Goal: Task Accomplishment & Management: Manage account settings

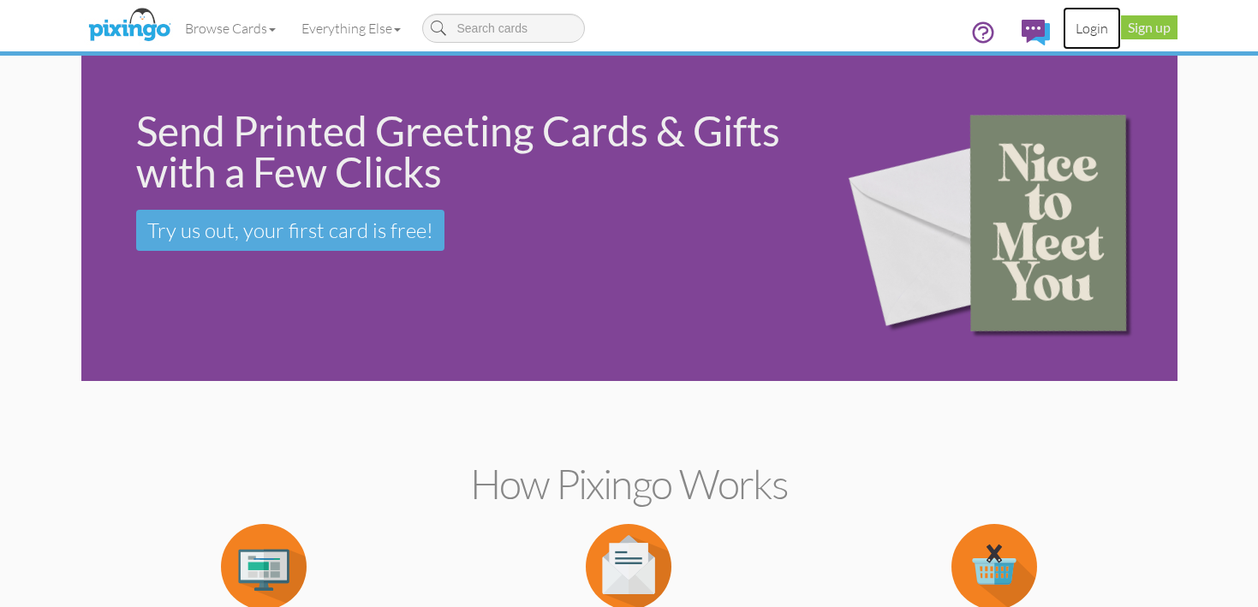
click at [1087, 29] on link "Login" at bounding box center [1092, 28] width 58 height 43
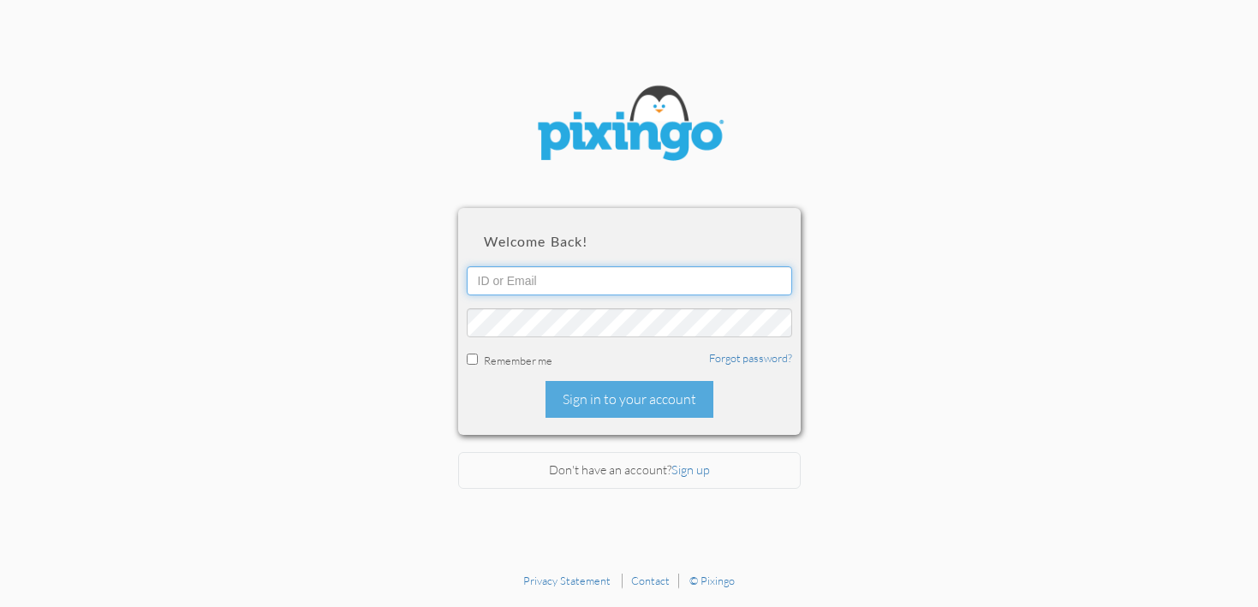
type input "[PERSON_NAME][EMAIL_ADDRESS][DOMAIN_NAME]"
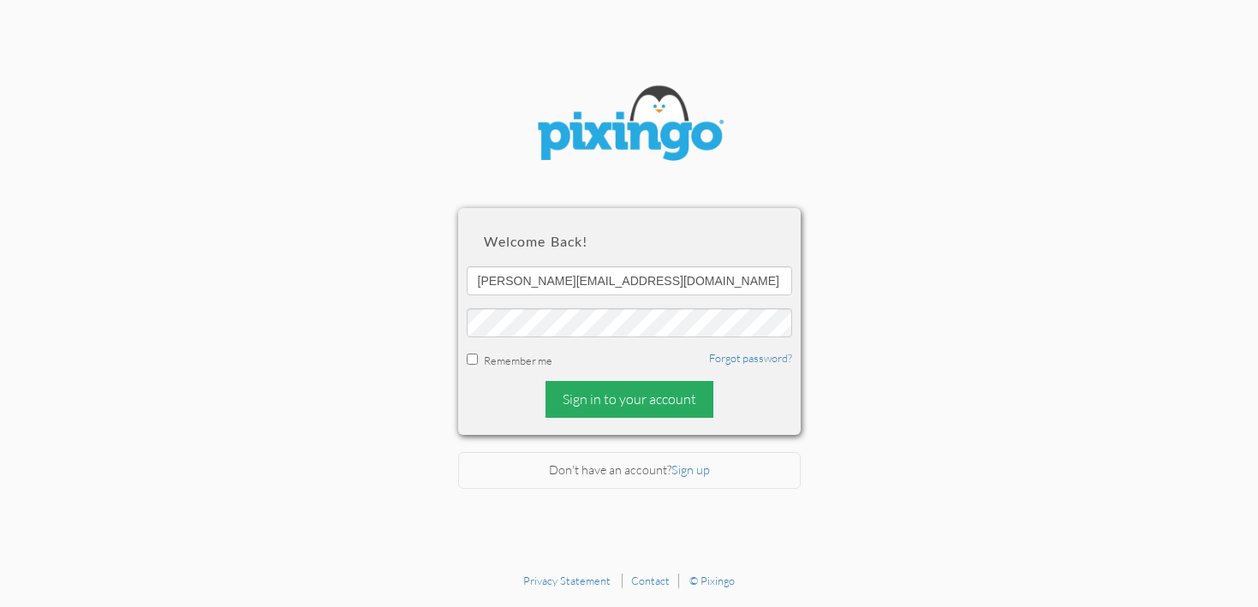
click at [663, 401] on div "Sign in to your account" at bounding box center [630, 399] width 168 height 37
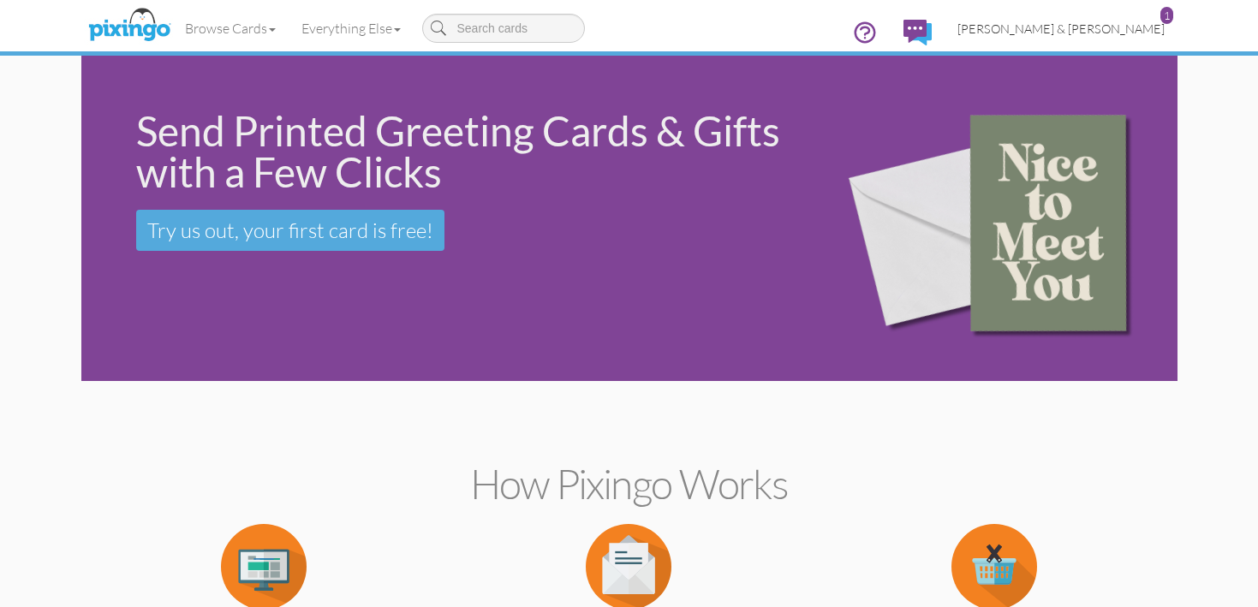
click at [1107, 27] on span "[PERSON_NAME] & [PERSON_NAME]" at bounding box center [1061, 28] width 207 height 15
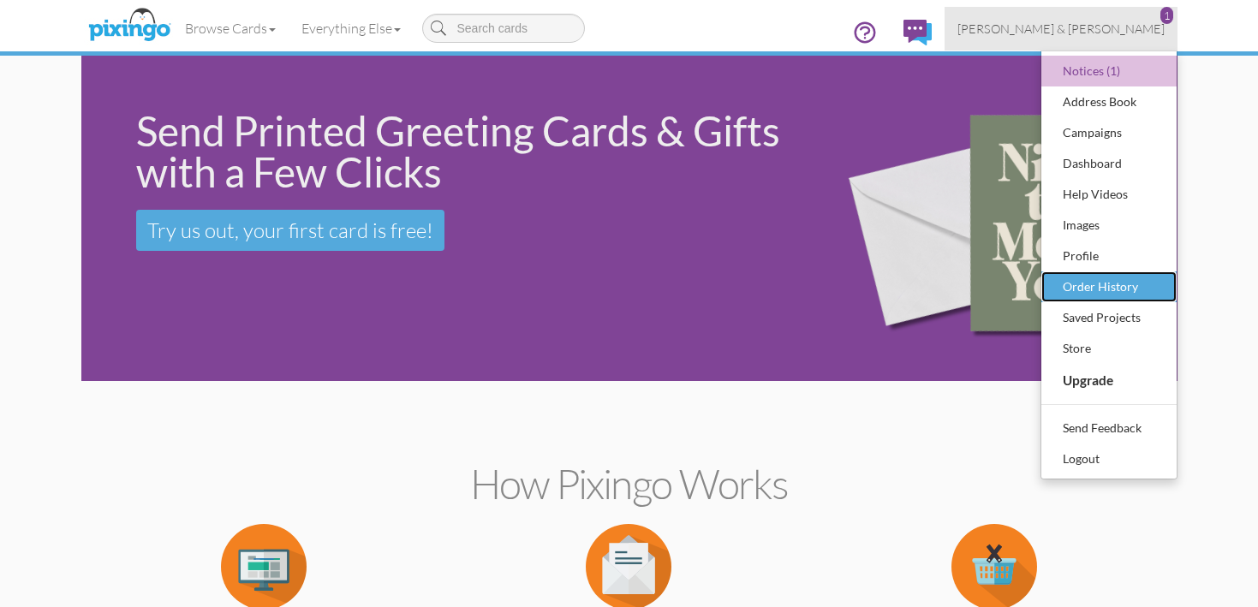
click at [1082, 288] on div "Order History" at bounding box center [1109, 287] width 101 height 26
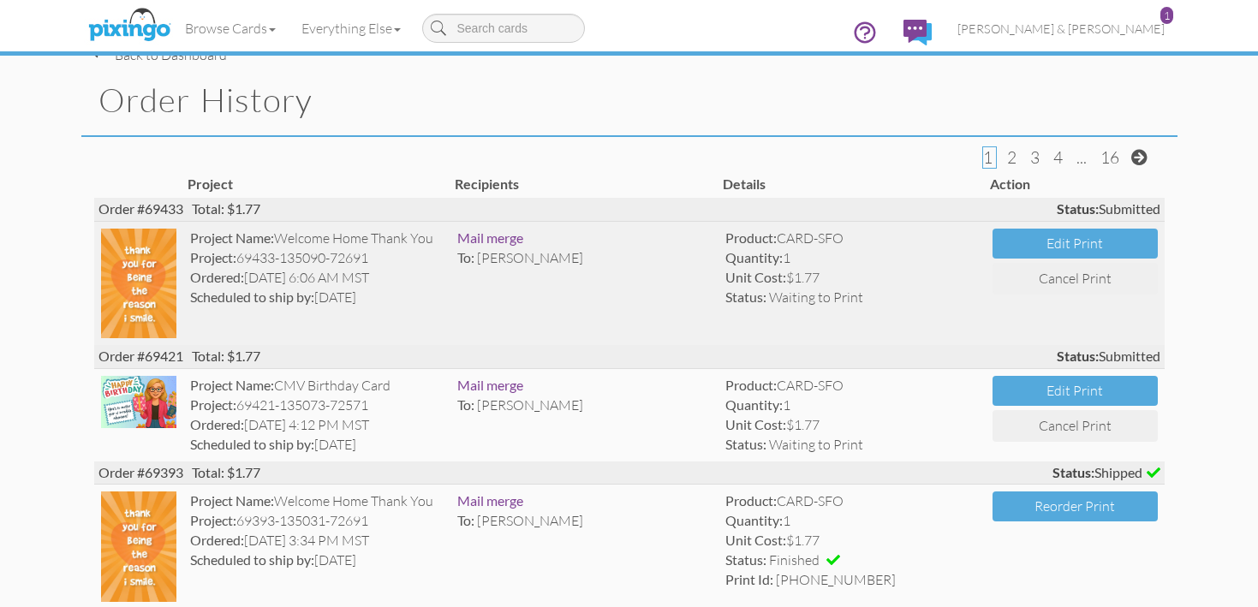
scroll to position [29, 0]
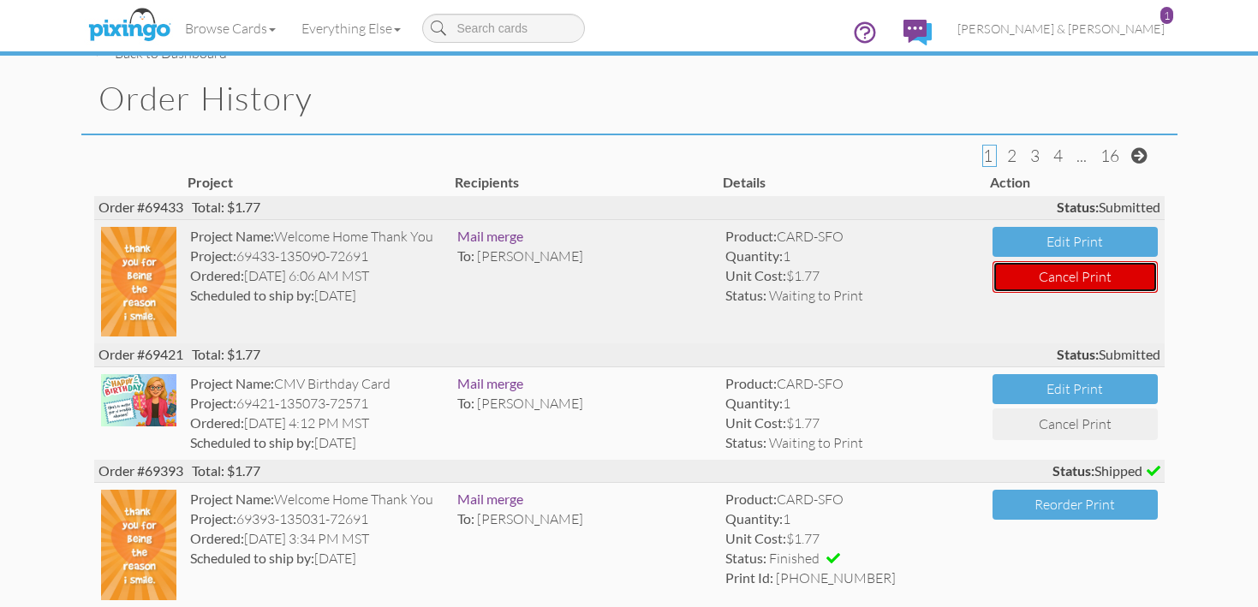
click at [1065, 276] on button "Cancel Print" at bounding box center [1075, 277] width 164 height 32
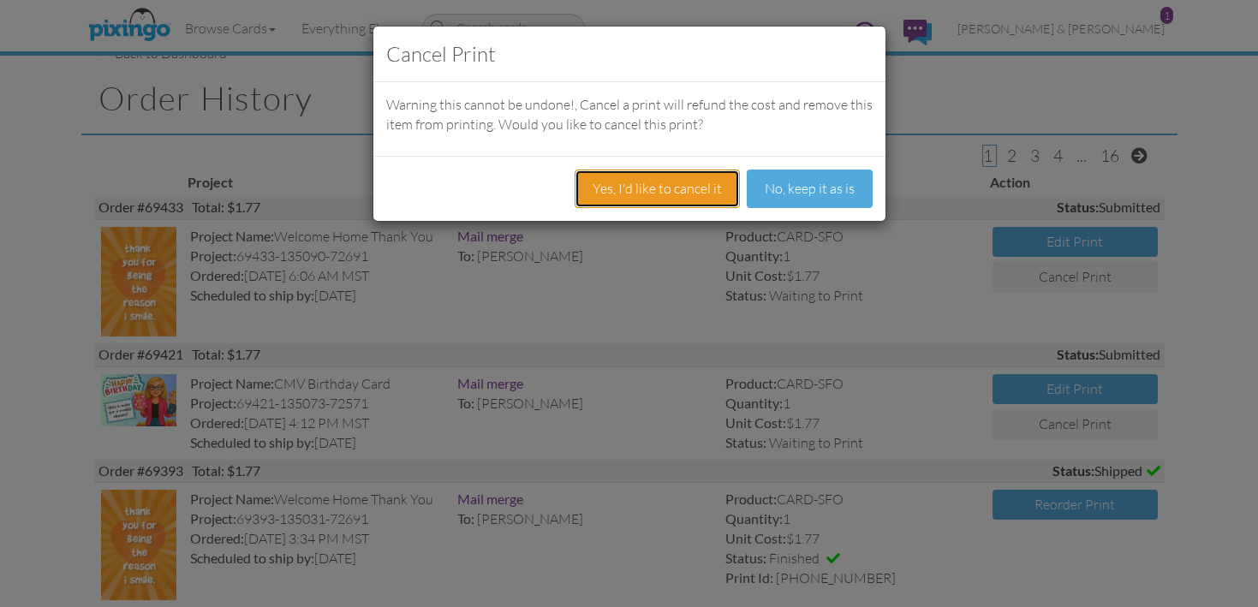
click at [697, 193] on button "Yes, I'd like to cancel it" at bounding box center [657, 189] width 165 height 39
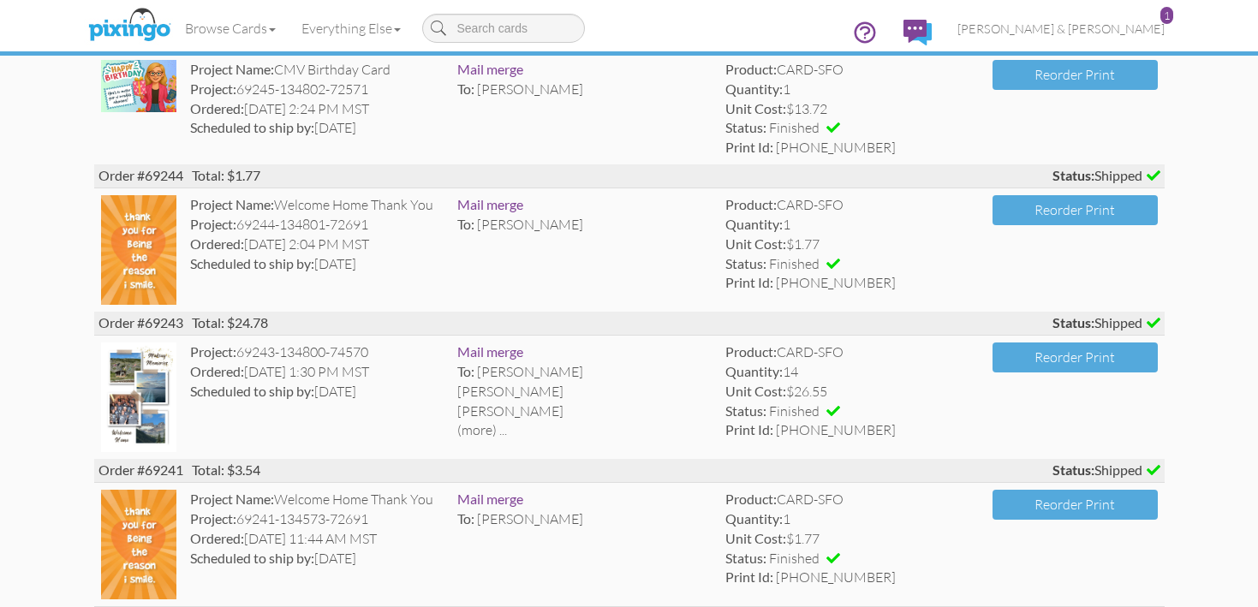
scroll to position [1426, 0]
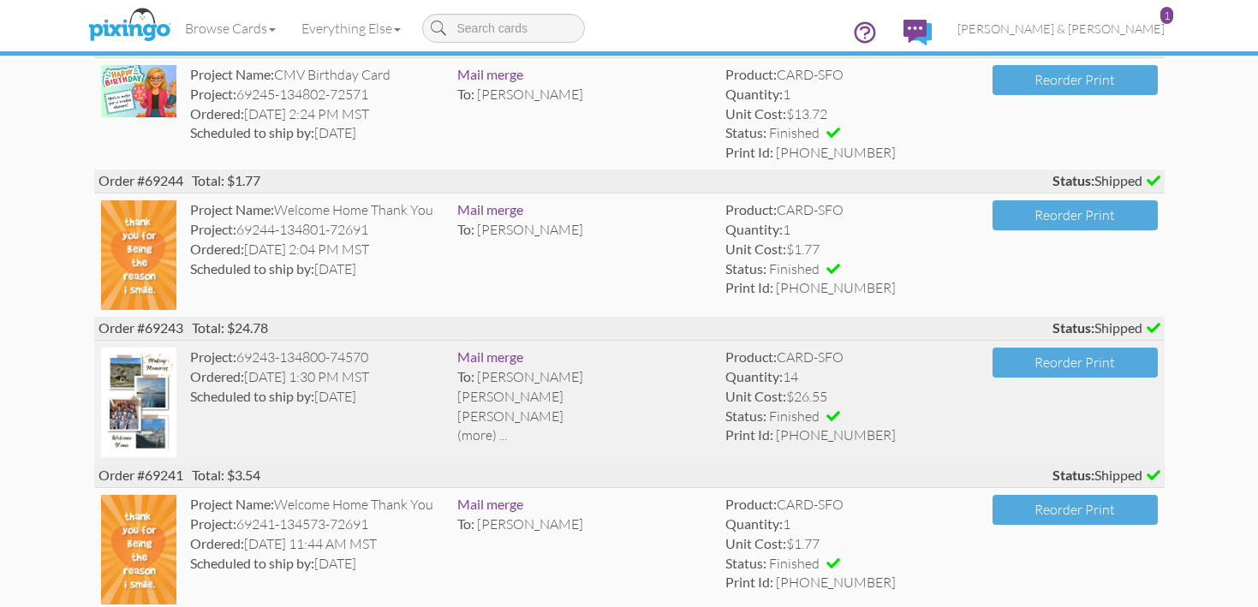
click at [551, 405] on div "[PERSON_NAME]" at bounding box center [584, 397] width 254 height 20
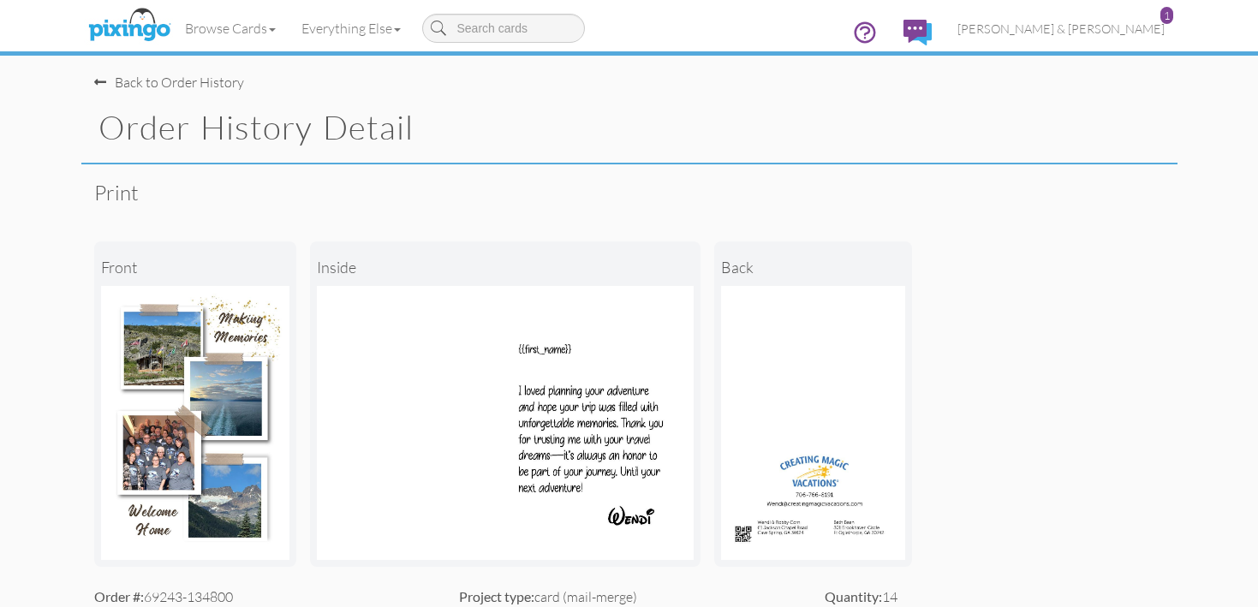
click at [220, 412] on img at bounding box center [195, 423] width 188 height 274
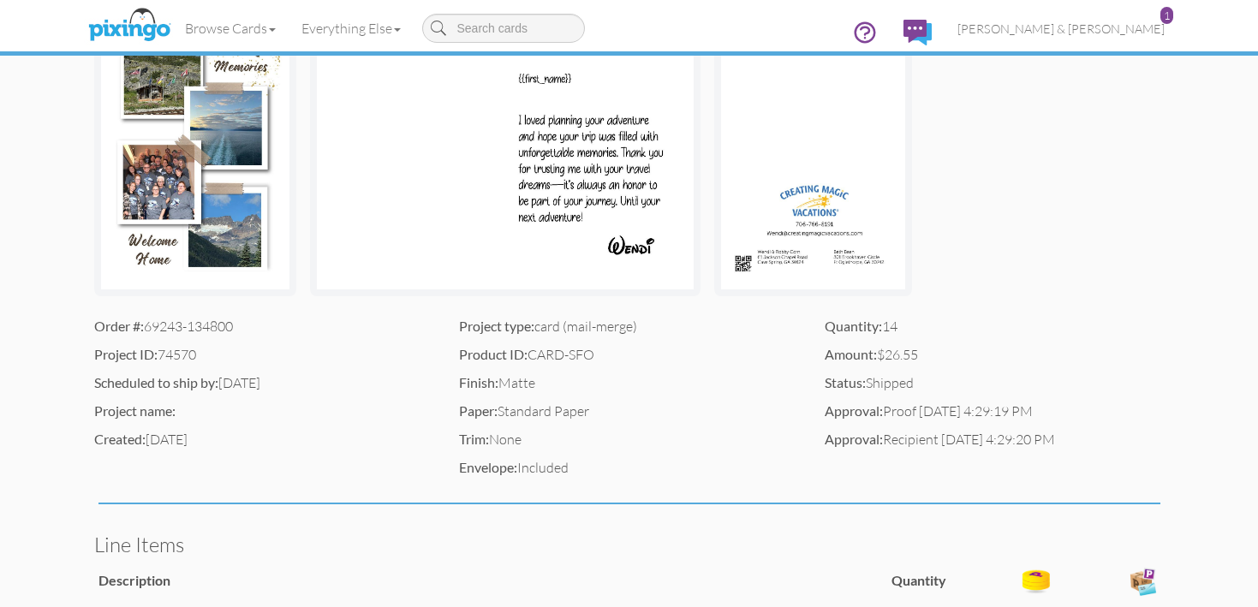
scroll to position [273, 0]
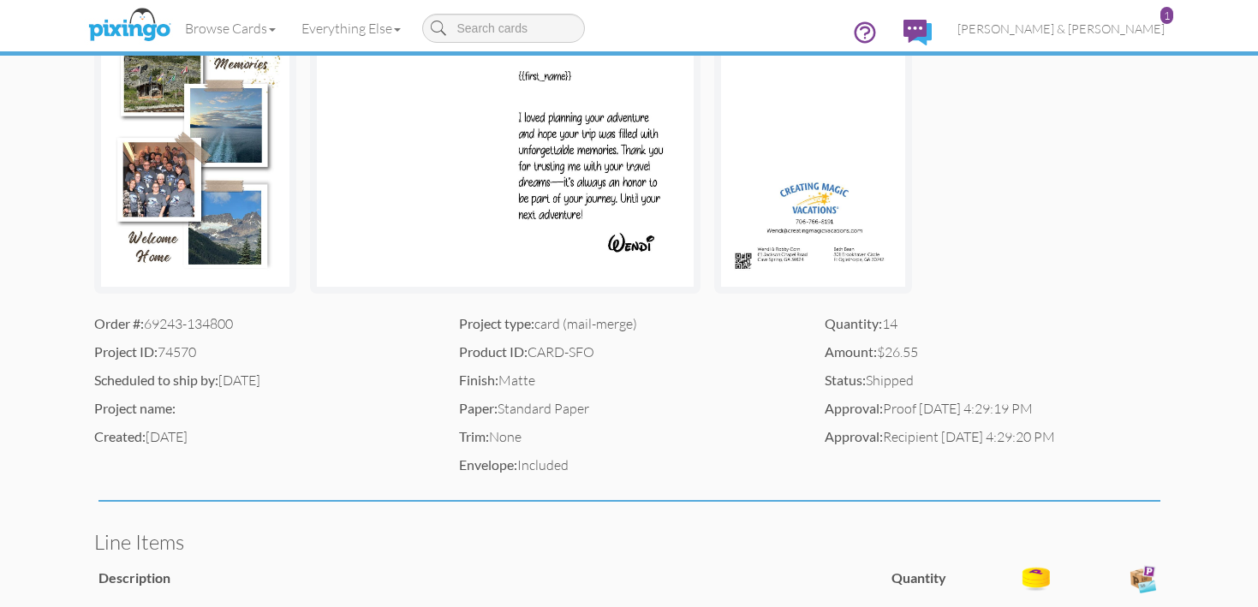
click at [221, 249] on img at bounding box center [195, 150] width 188 height 274
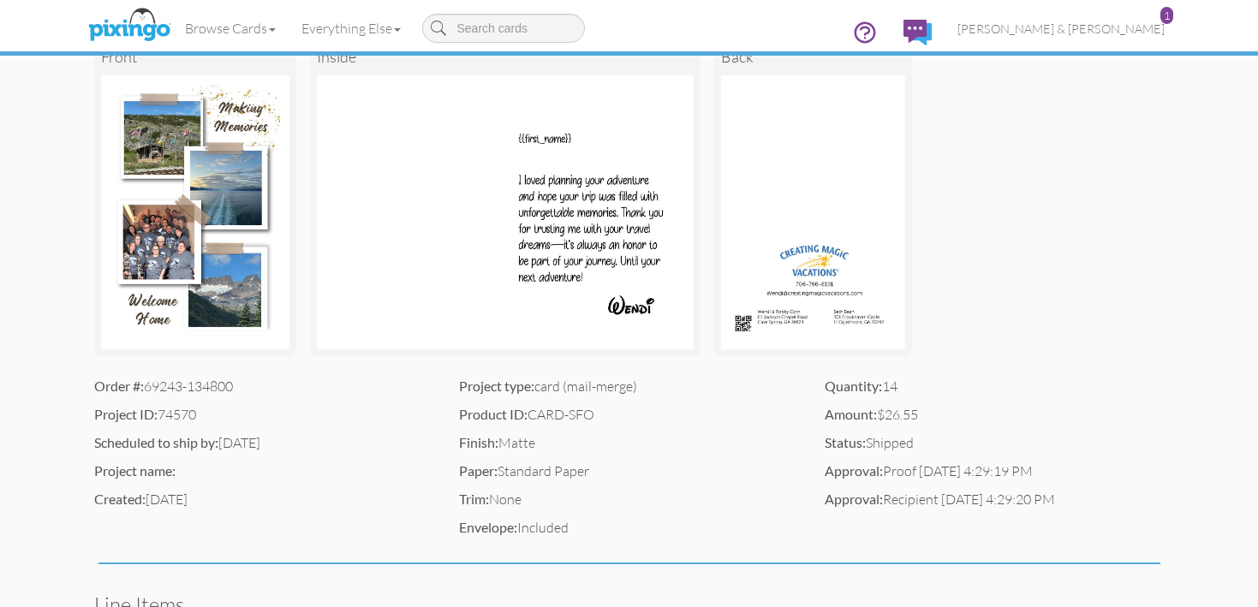
scroll to position [204, 0]
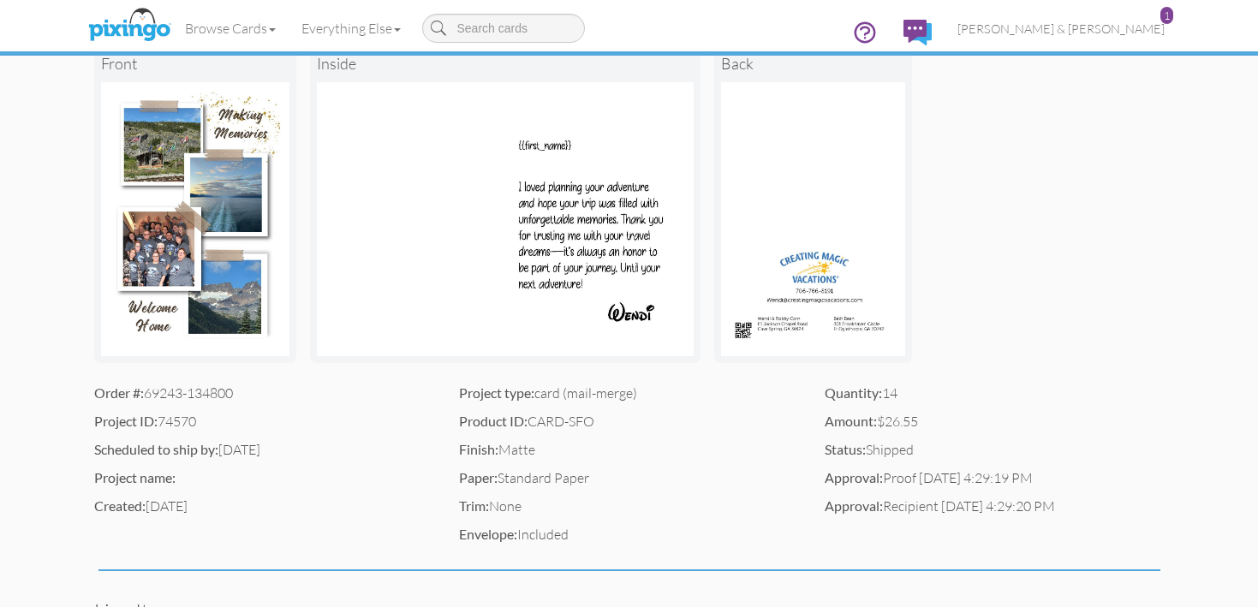
click at [176, 251] on img at bounding box center [195, 219] width 188 height 274
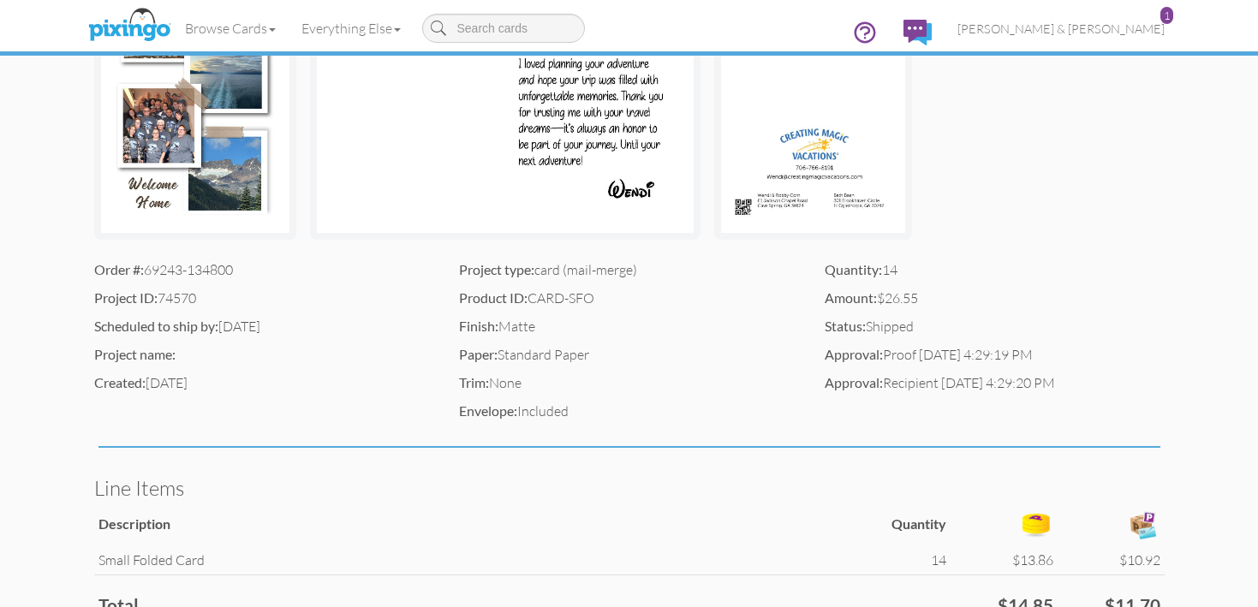
scroll to position [270, 0]
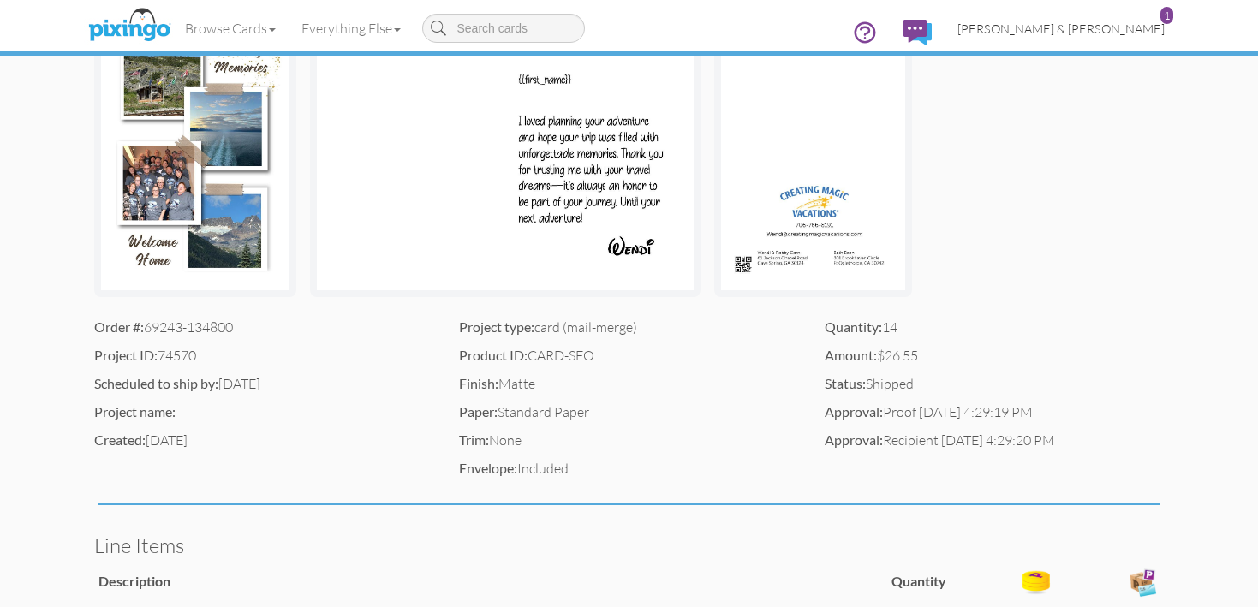
click at [1108, 33] on span "[PERSON_NAME] & [PERSON_NAME]" at bounding box center [1061, 28] width 207 height 15
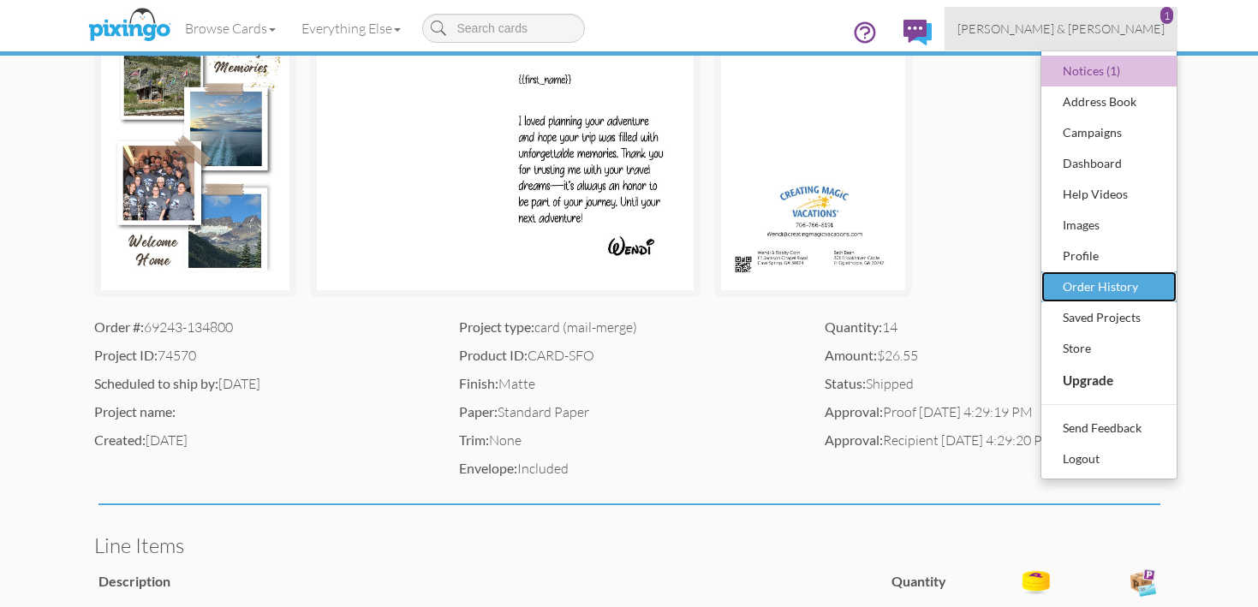
click at [1070, 291] on div "Order History" at bounding box center [1109, 287] width 101 height 26
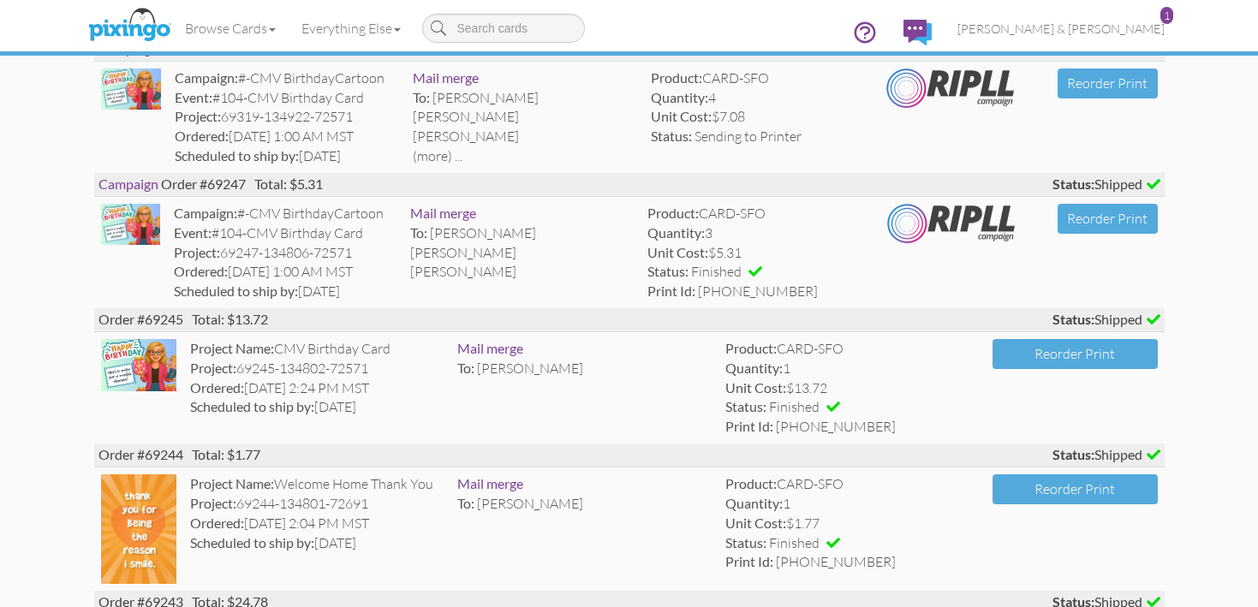
scroll to position [1199, 0]
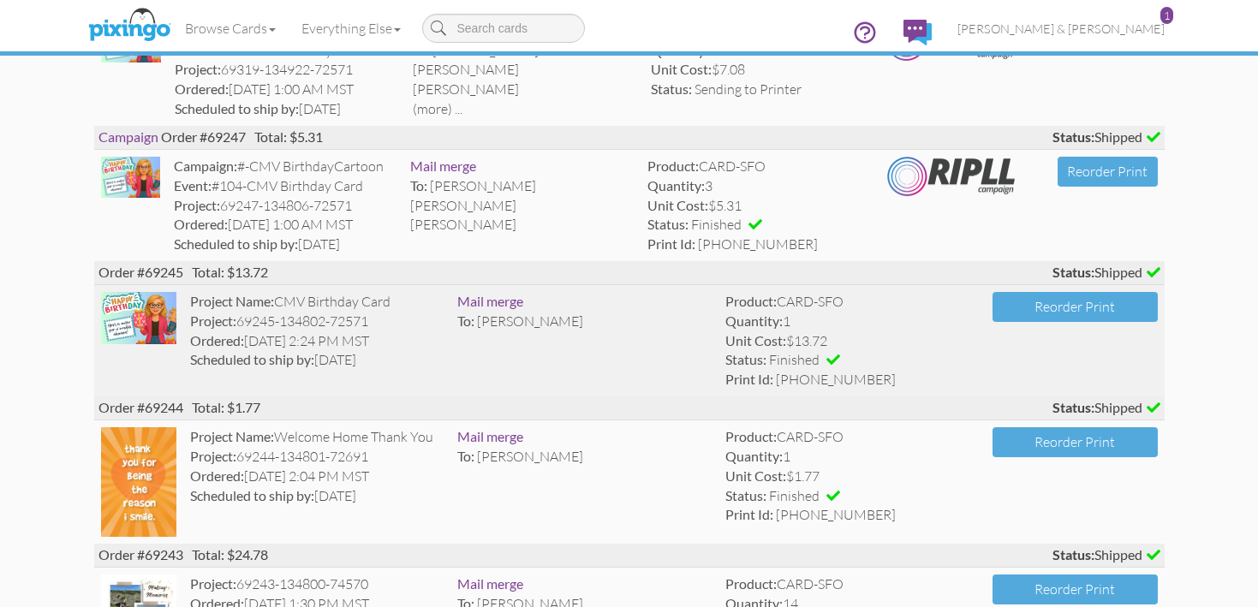
click at [497, 316] on span "[PERSON_NAME]" at bounding box center [530, 321] width 106 height 17
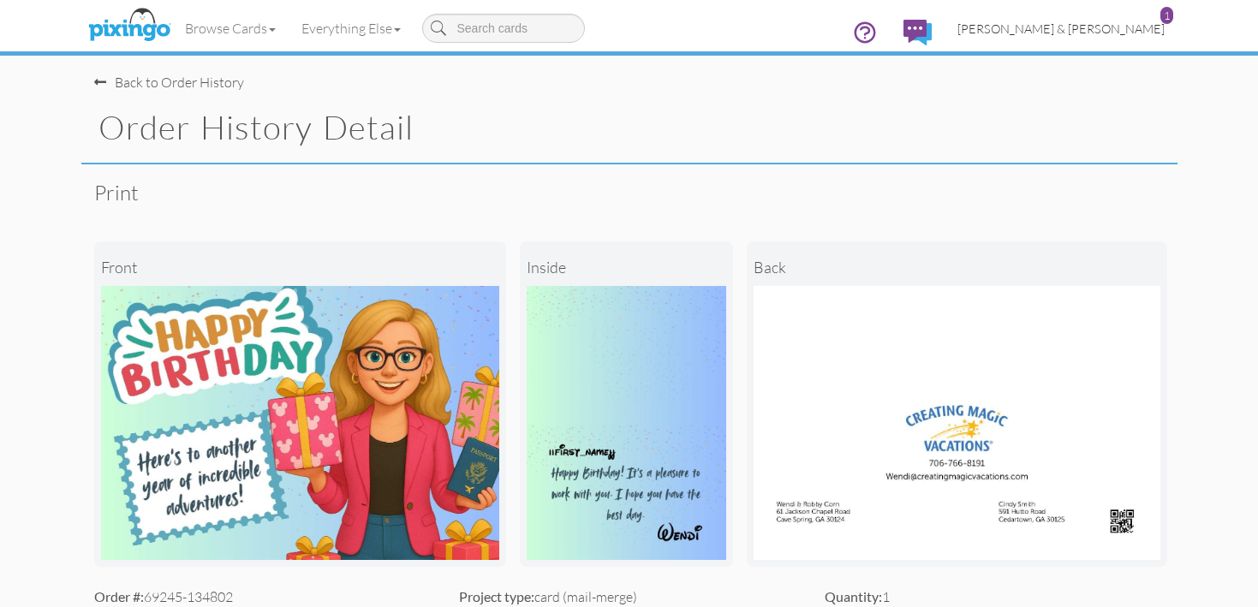
click at [1121, 29] on span "[PERSON_NAME] & [PERSON_NAME]" at bounding box center [1061, 28] width 207 height 15
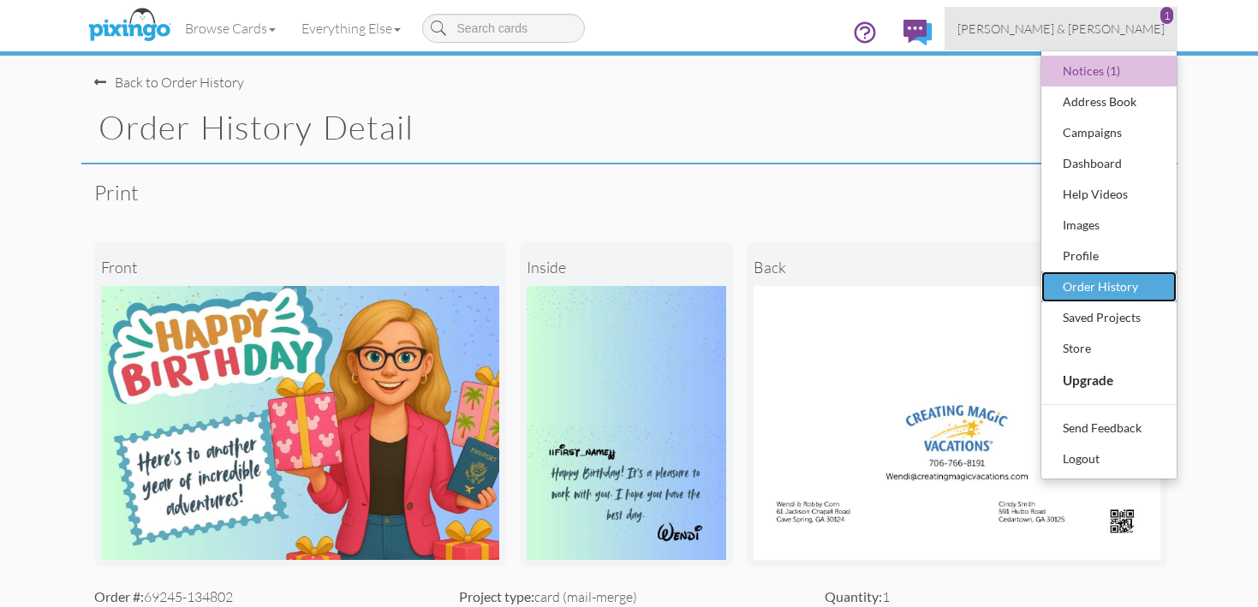
click at [1097, 289] on div "Order History" at bounding box center [1109, 287] width 101 height 26
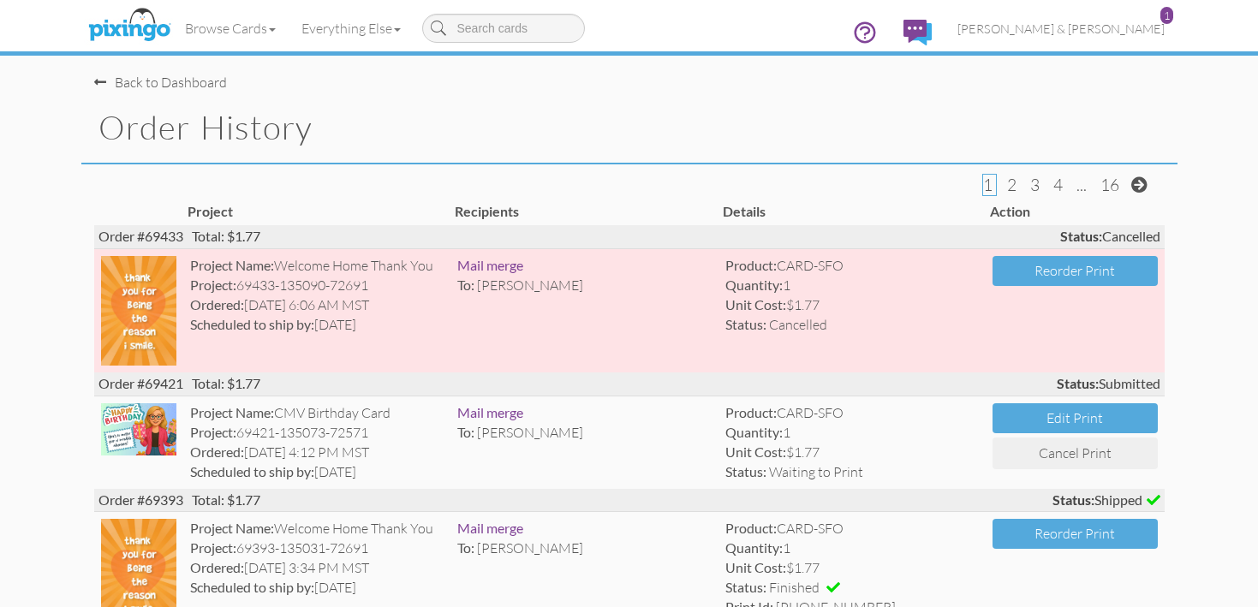
click at [177, 81] on div "Back to Dashboard" at bounding box center [160, 83] width 133 height 20
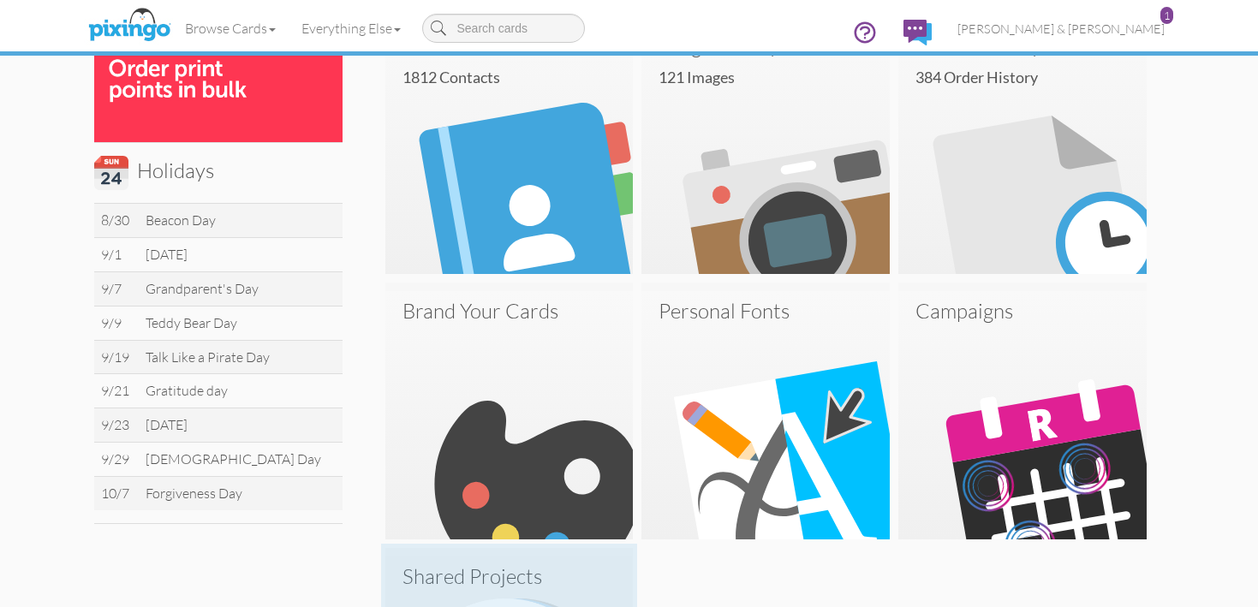
scroll to position [816, 0]
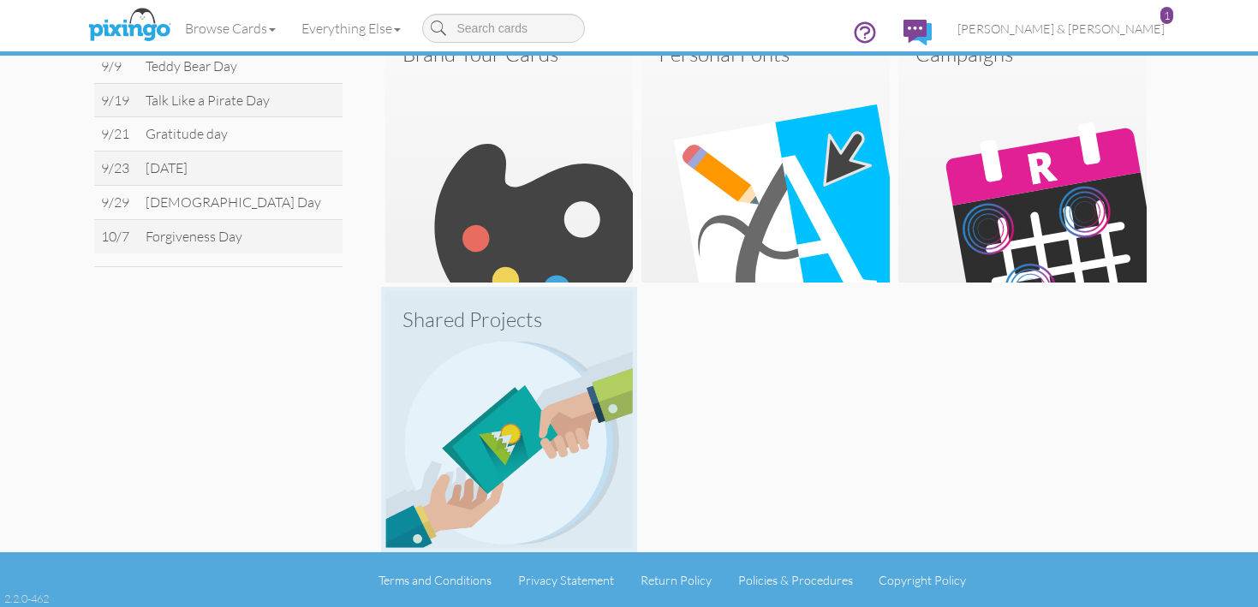
click at [481, 455] on img at bounding box center [509, 424] width 248 height 248
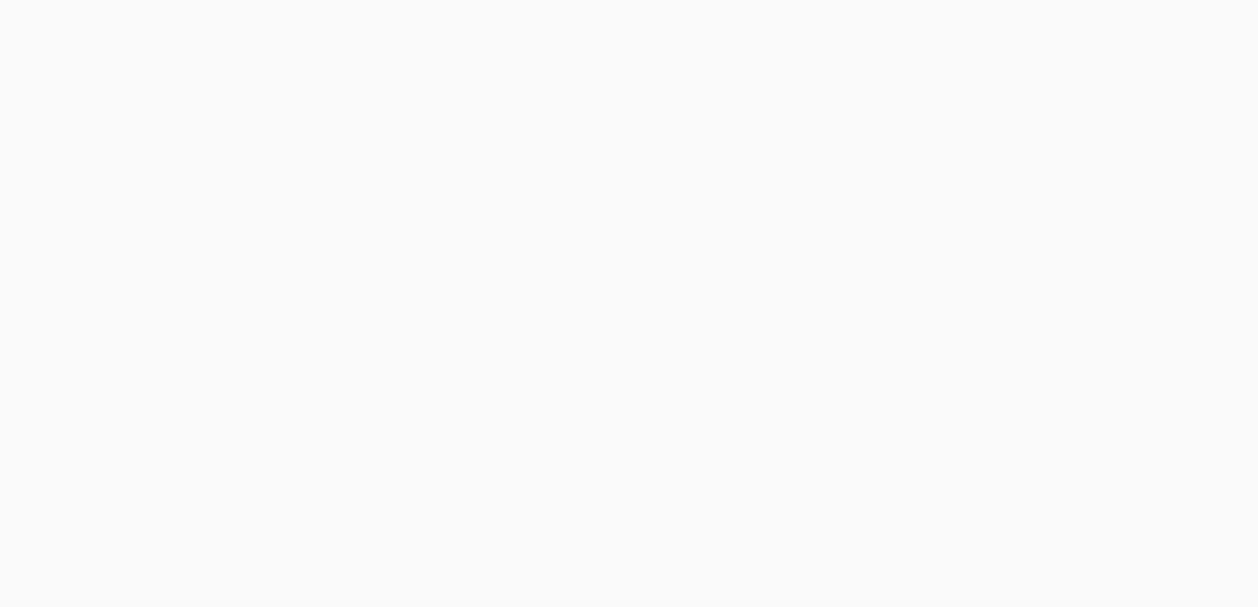
click at [481, 455] on body at bounding box center [629, 303] width 1258 height 607
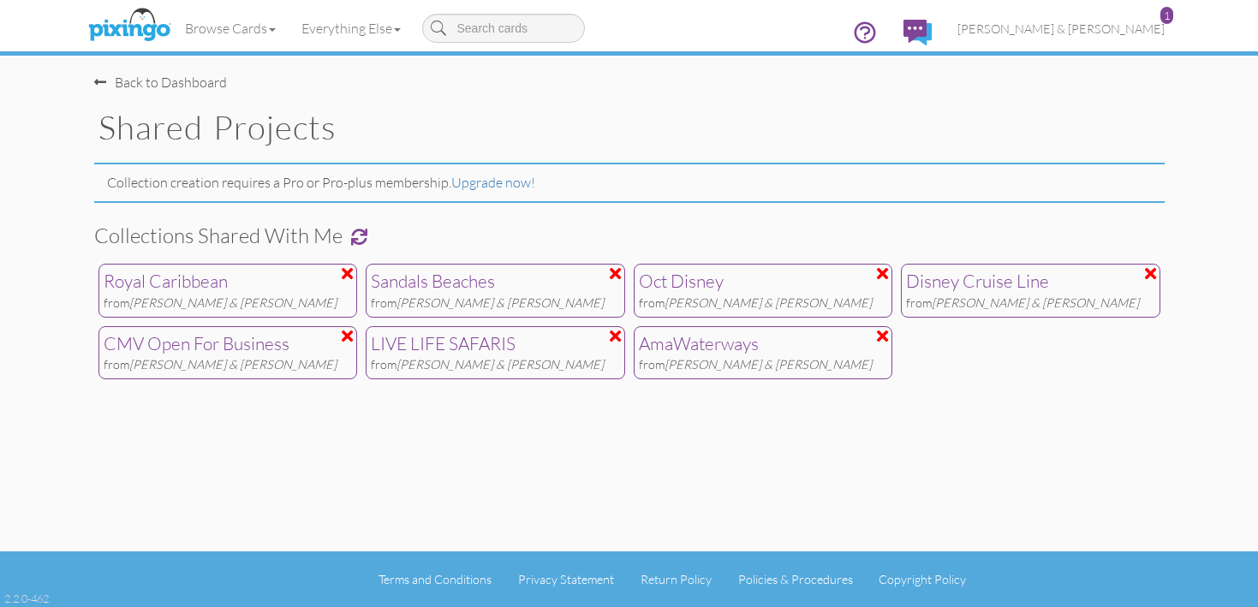
click at [445, 290] on div "Sandals Beaches" at bounding box center [495, 282] width 249 height 26
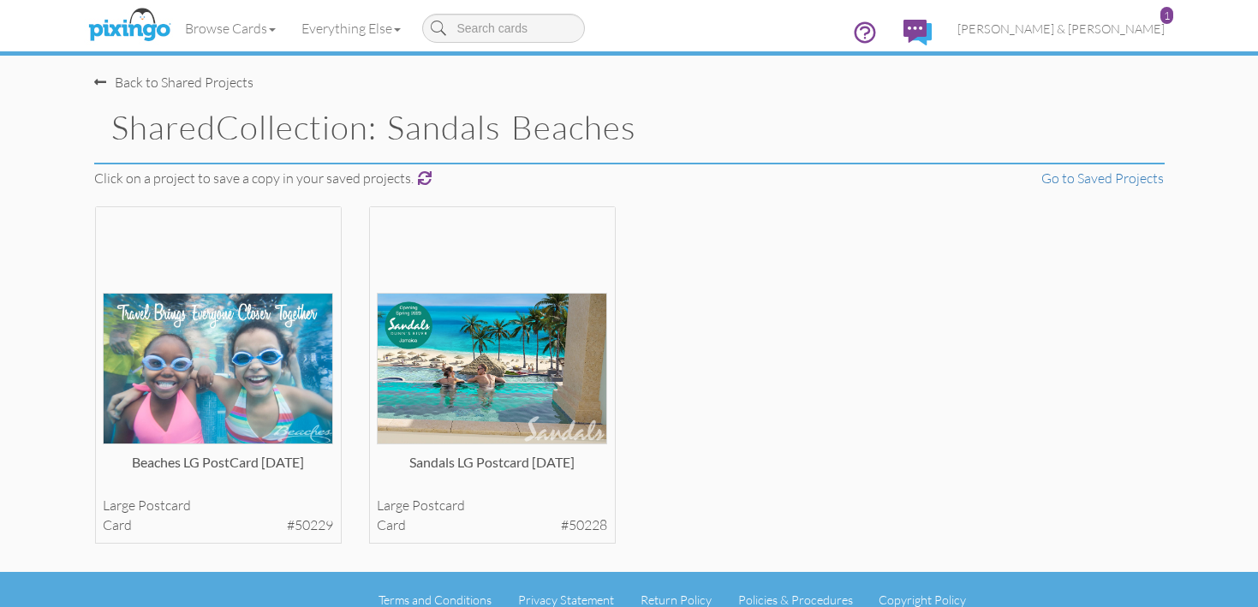
scroll to position [21, 0]
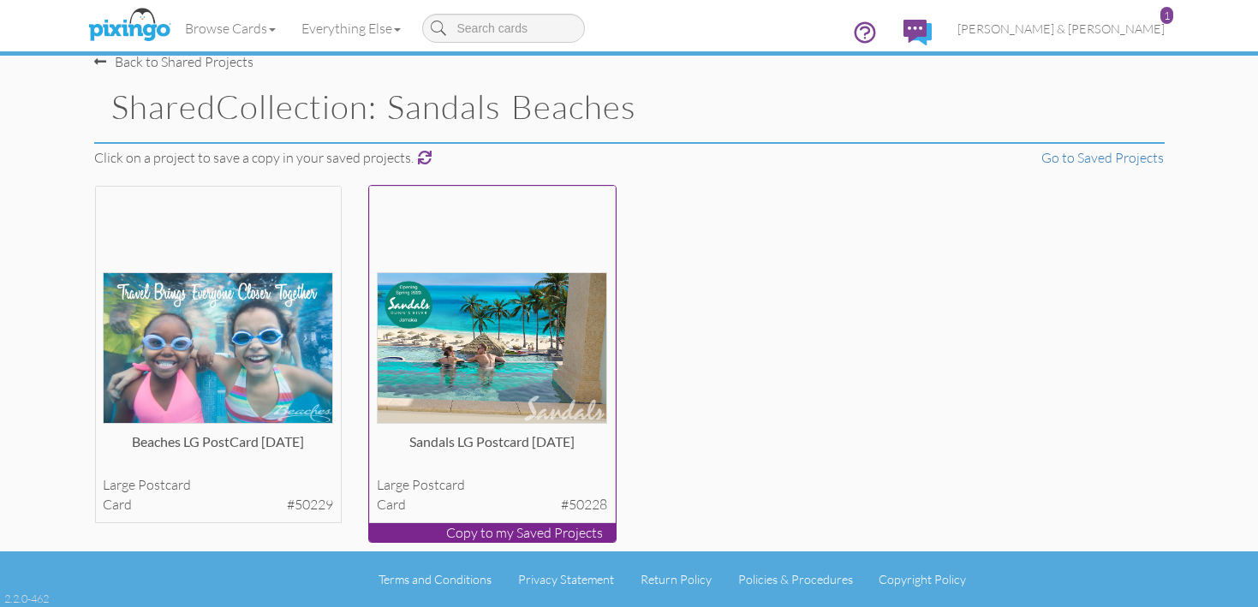
click at [477, 336] on img at bounding box center [492, 348] width 230 height 152
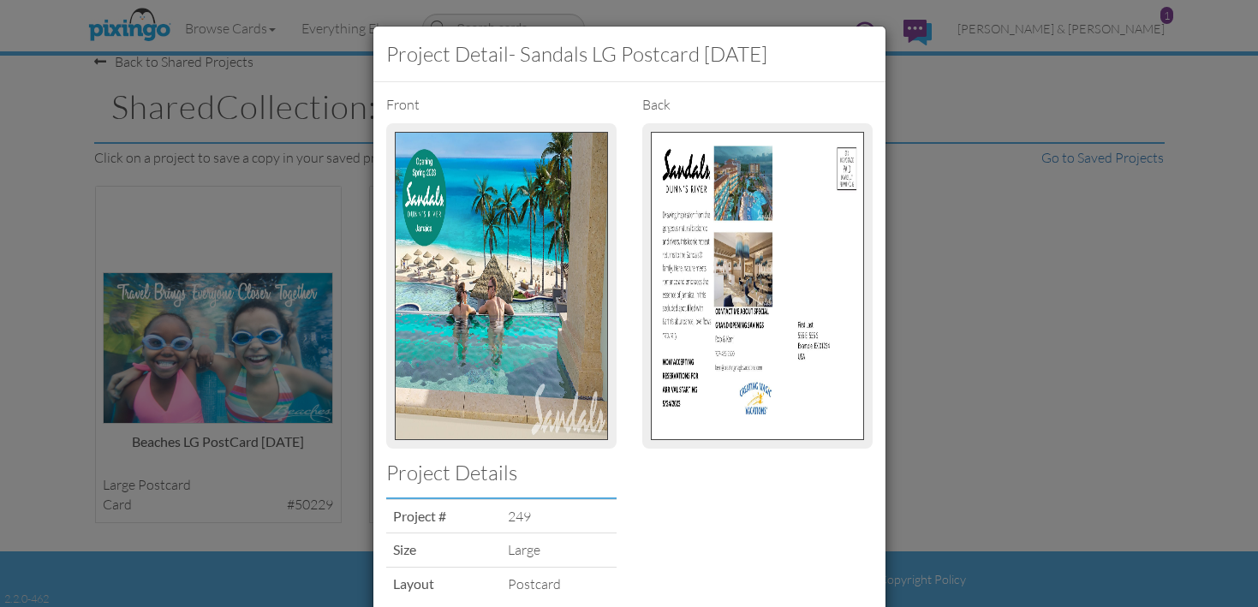
click at [475, 336] on img at bounding box center [501, 286] width 213 height 308
click at [455, 284] on img at bounding box center [501, 286] width 213 height 308
